Goal: Information Seeking & Learning: Learn about a topic

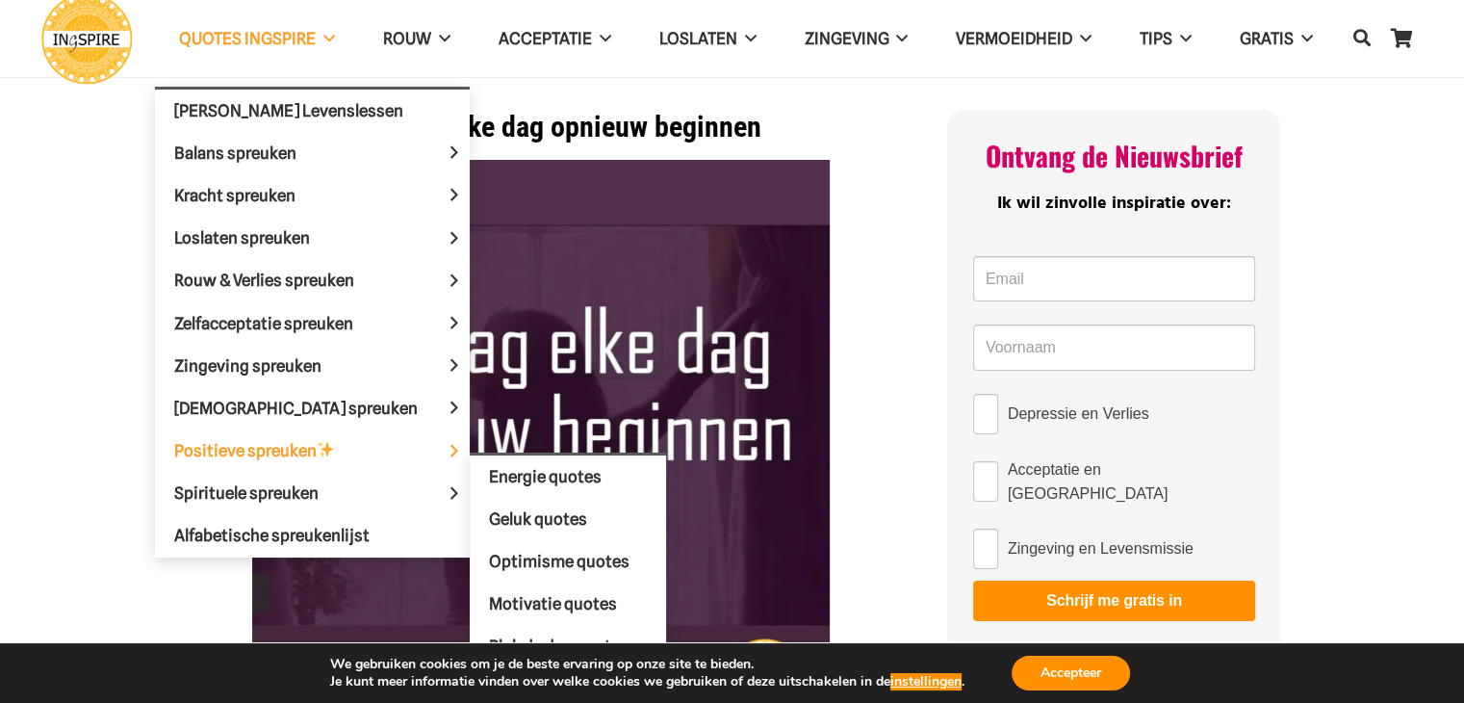
click at [281, 441] on span "Positieve spreuken" at bounding box center [270, 450] width 193 height 19
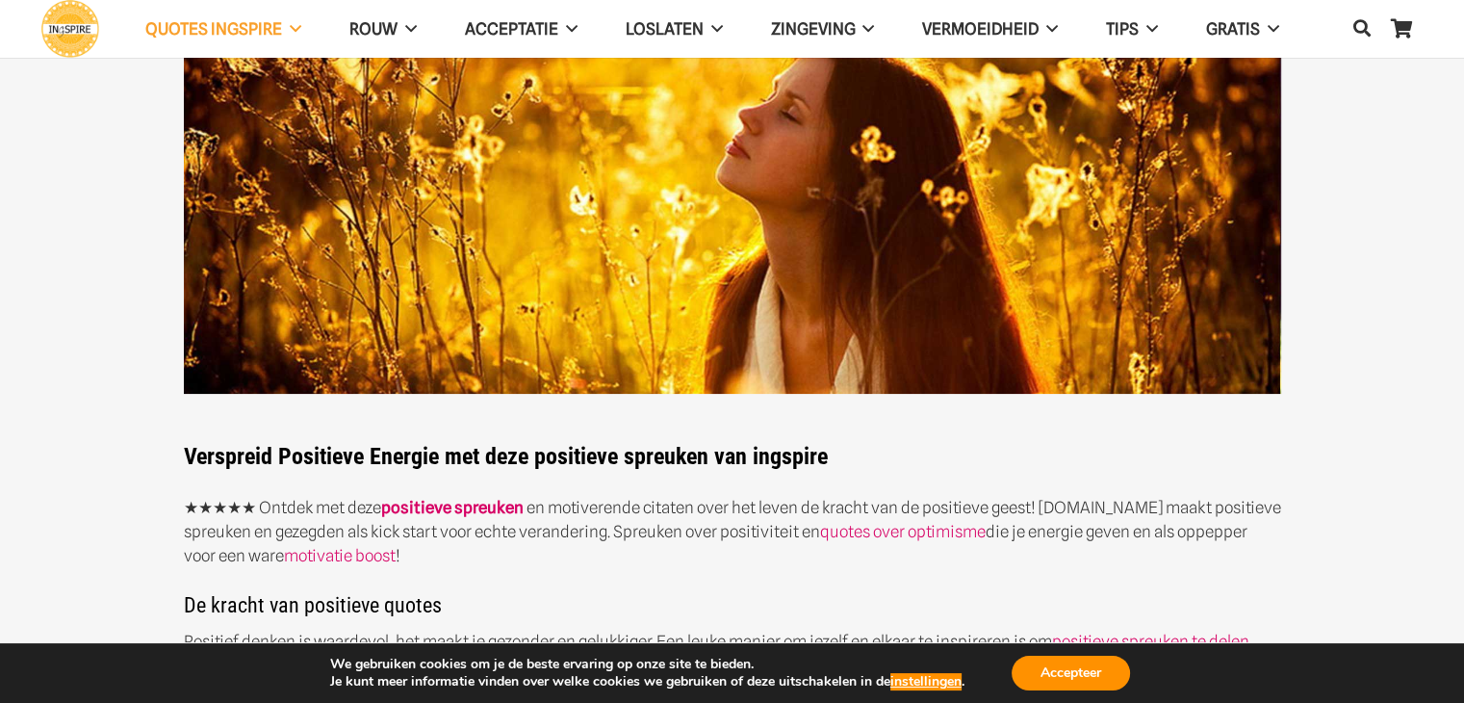
scroll to position [160, 0]
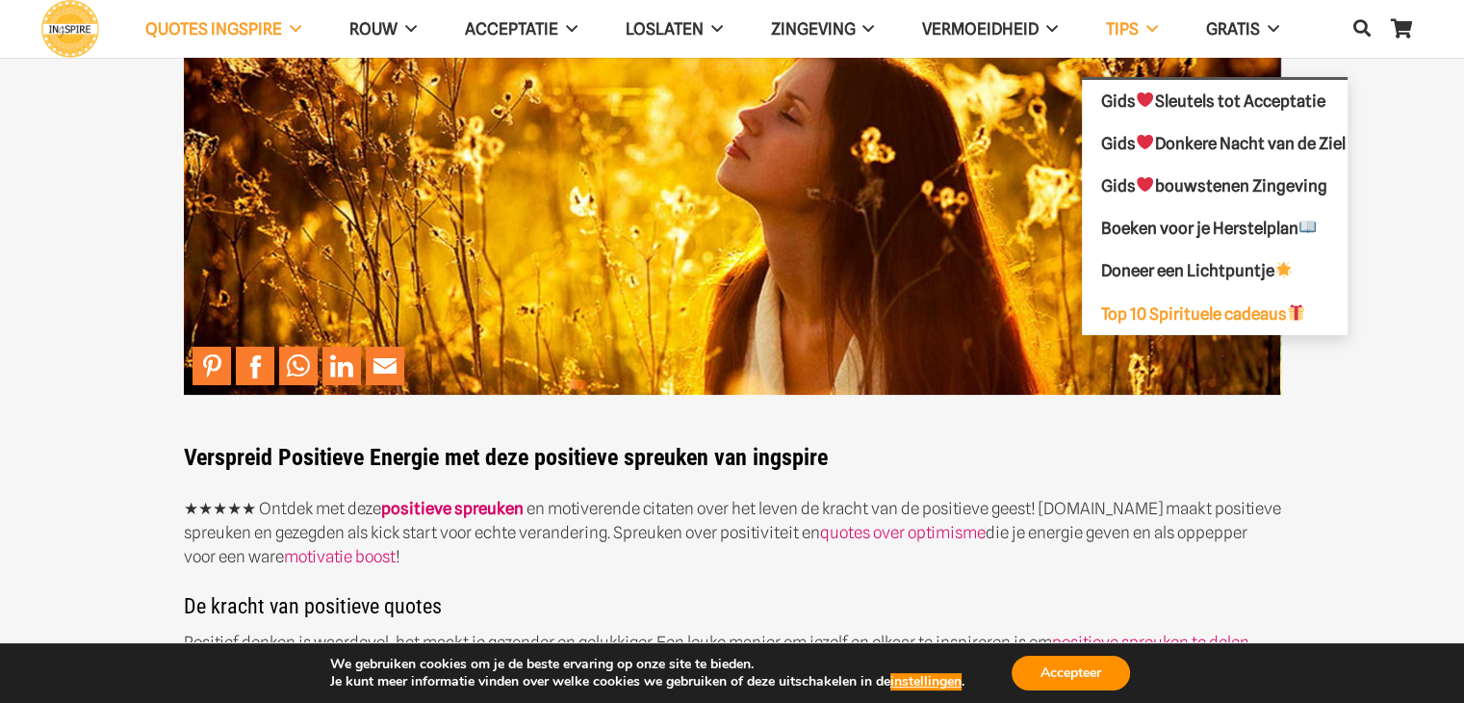
click at [1166, 306] on span "Top 10 Spirituele cadeaus" at bounding box center [1203, 312] width 204 height 19
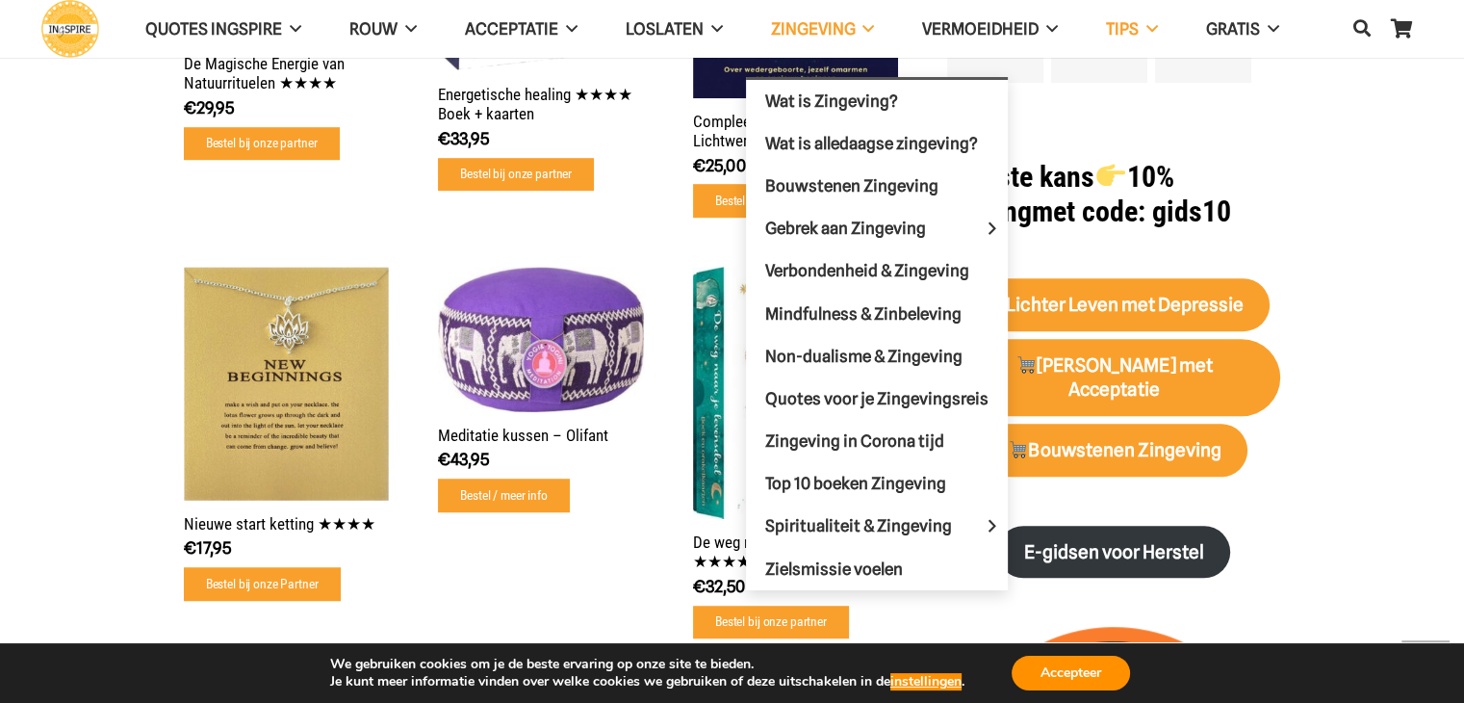
scroll to position [1155, 0]
